Goal: Navigation & Orientation: Find specific page/section

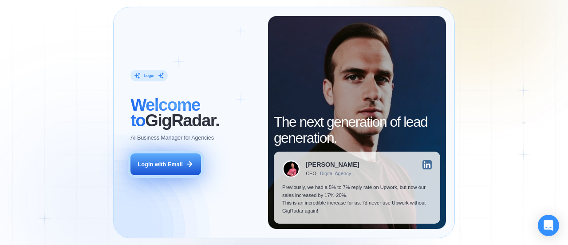
click at [171, 166] on div "Login with Email" at bounding box center [160, 164] width 45 height 8
